Goal: Transaction & Acquisition: Purchase product/service

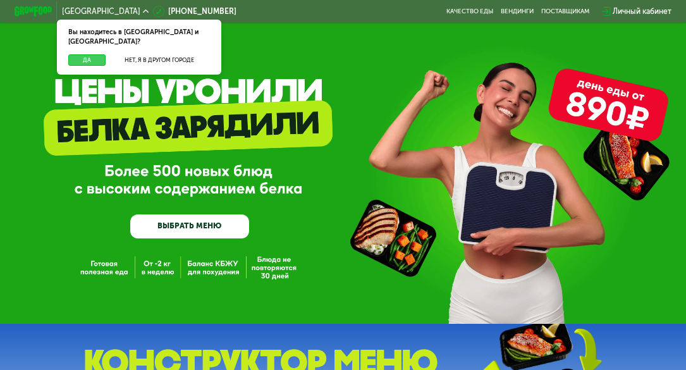
click at [95, 55] on button "Да" at bounding box center [86, 60] width 37 height 12
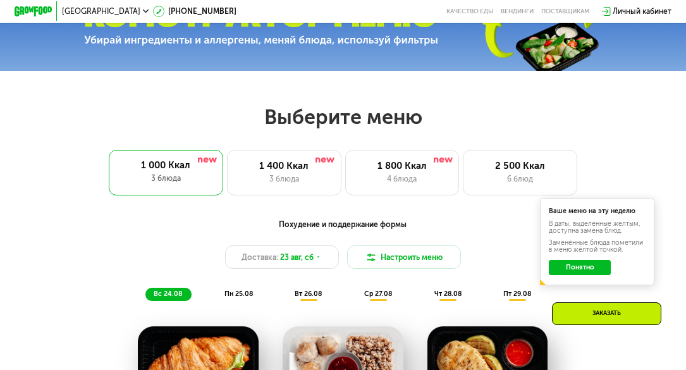
scroll to position [380, 0]
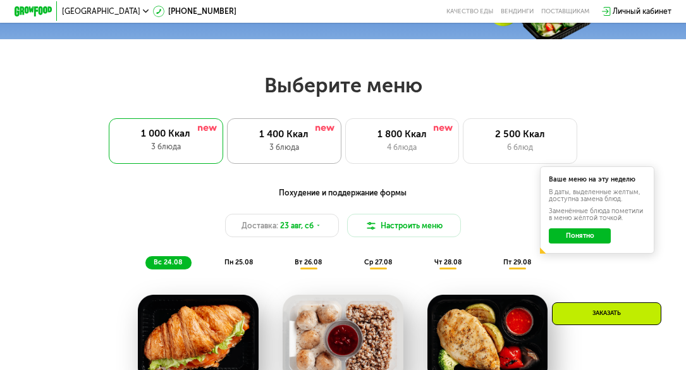
click at [290, 150] on div "3 блюда" at bounding box center [284, 147] width 94 height 11
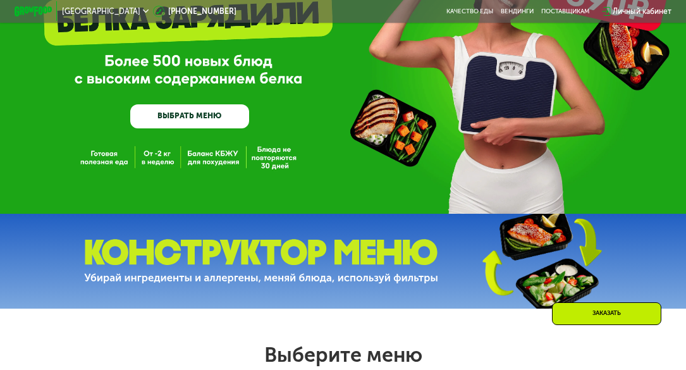
scroll to position [127, 0]
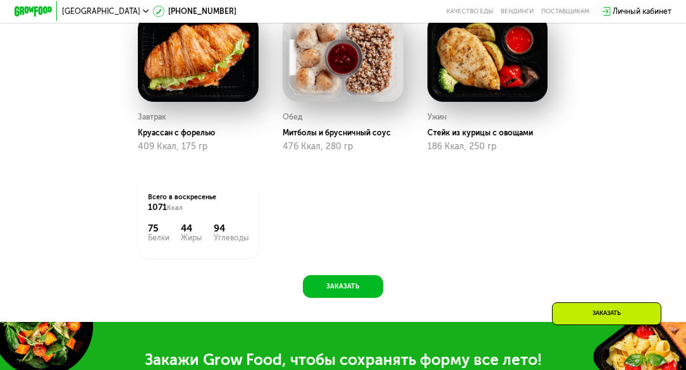
scroll to position [633, 0]
